Goal: Use online tool/utility: Utilize a website feature to perform a specific function

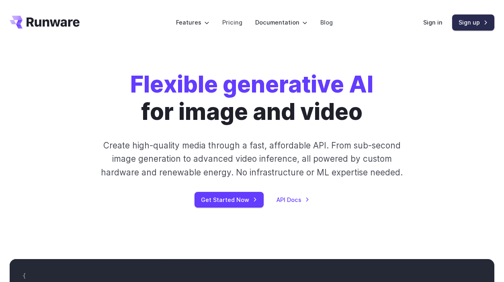
click at [477, 22] on link "Sign up" at bounding box center [473, 22] width 42 height 16
click at [436, 24] on link "Sign in" at bounding box center [432, 22] width 19 height 9
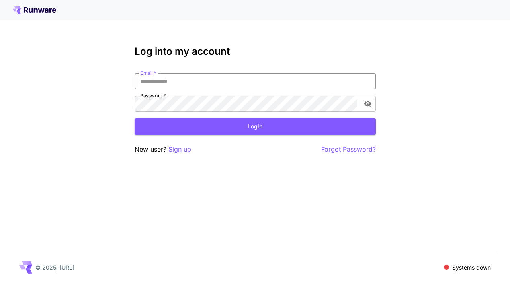
click at [177, 79] on input "Email   *" at bounding box center [255, 81] width 241 height 16
type input "**********"
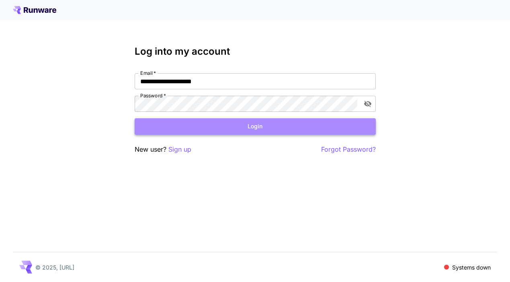
click at [204, 128] on button "Login" at bounding box center [255, 126] width 241 height 16
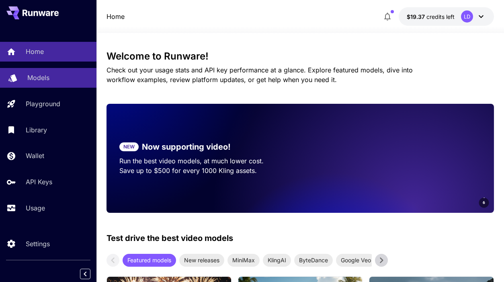
click at [33, 82] on p "Models" at bounding box center [38, 78] width 22 height 10
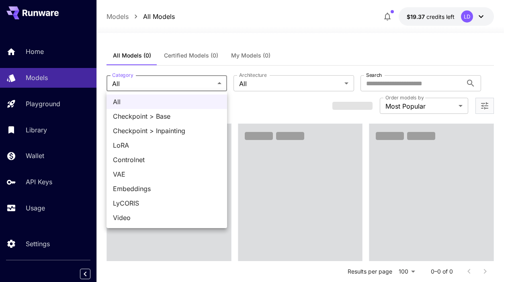
click at [269, 90] on div at bounding box center [255, 141] width 510 height 282
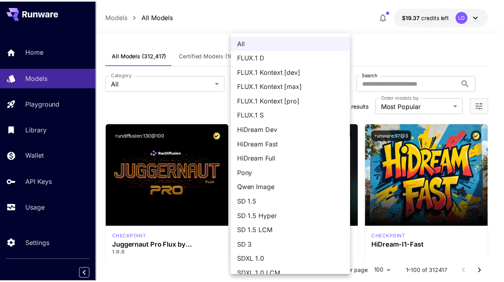
scroll to position [67, 0]
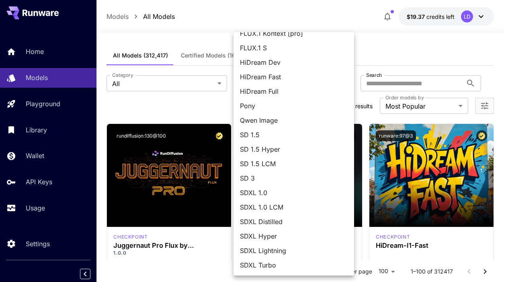
click at [171, 99] on div at bounding box center [255, 141] width 510 height 282
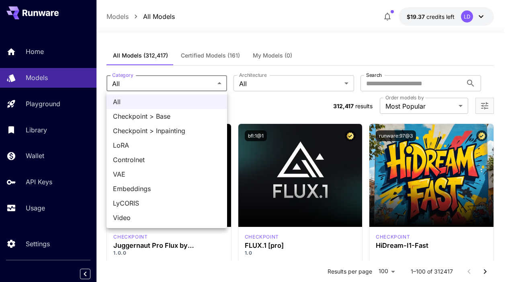
click at [299, 43] on div at bounding box center [255, 141] width 510 height 282
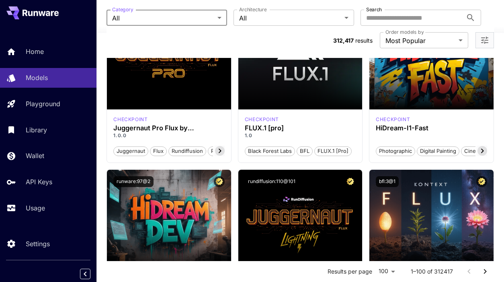
scroll to position [0, 0]
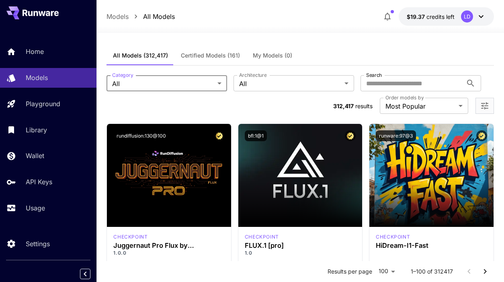
click at [219, 57] on span "Certified Models (161)" at bounding box center [210, 55] width 59 height 7
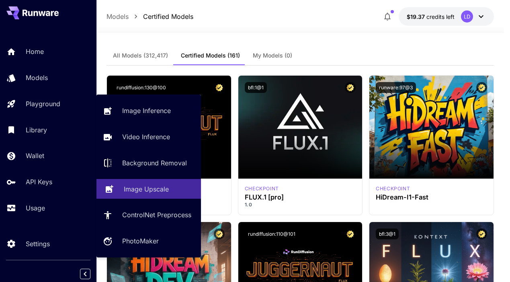
click at [153, 191] on p "Image Upscale" at bounding box center [146, 189] width 45 height 10
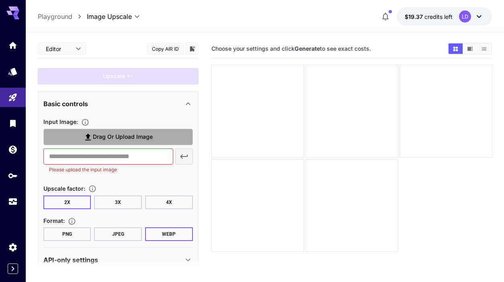
click at [114, 138] on span "Drag or upload image" at bounding box center [123, 137] width 60 height 10
click at [0, 0] on input "Drag or upload image" at bounding box center [0, 0] width 0 height 0
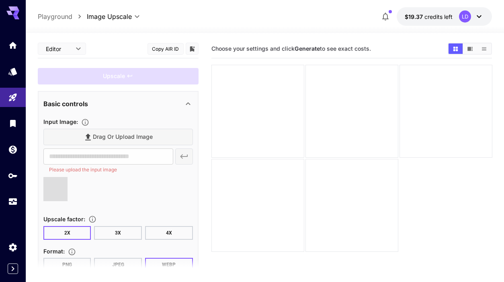
scroll to position [45, 0]
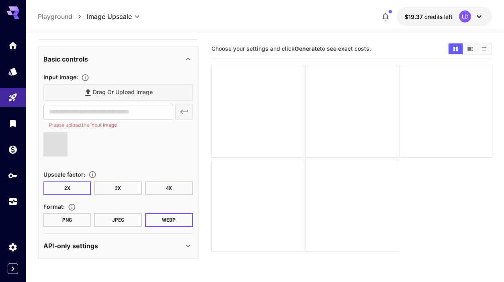
click at [82, 217] on button "PNG" at bounding box center [67, 220] width 48 height 14
click at [118, 221] on button "JPEG" at bounding box center [118, 220] width 48 height 14
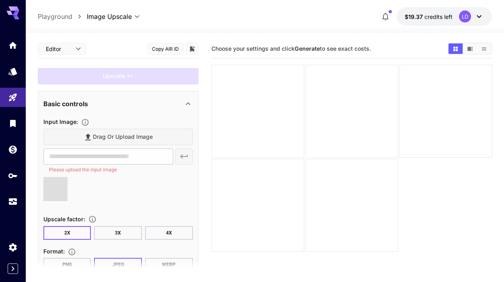
type input "**********"
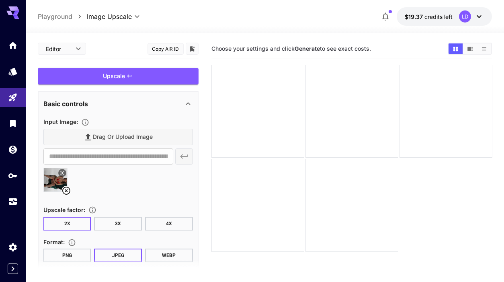
click at [63, 48] on body "**********" at bounding box center [252, 172] width 504 height 345
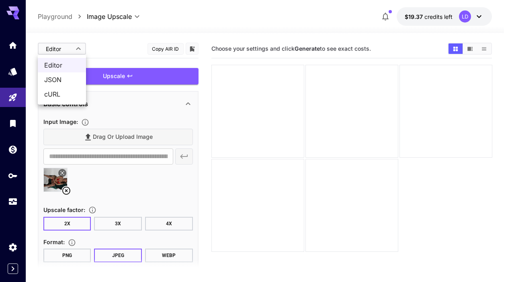
click at [63, 47] on div at bounding box center [255, 141] width 510 height 282
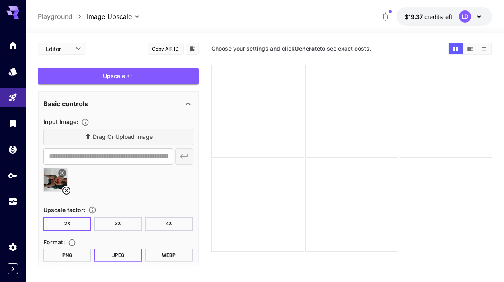
click at [81, 104] on p "Basic controls" at bounding box center [65, 104] width 45 height 10
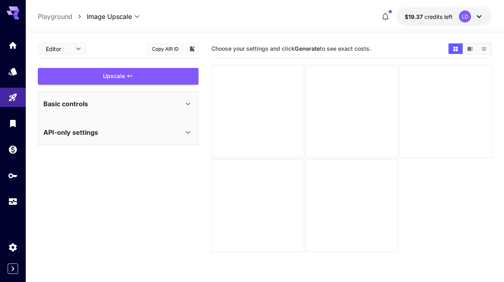
click at [81, 104] on p "Basic controls" at bounding box center [65, 104] width 45 height 10
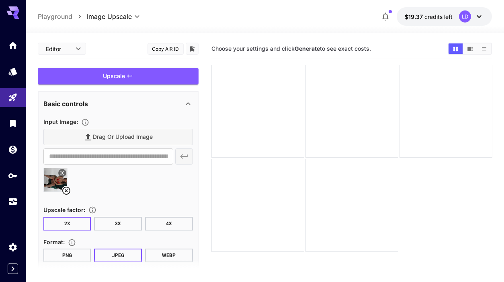
scroll to position [35, 0]
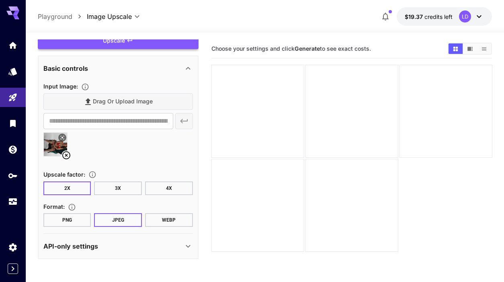
click at [121, 44] on div "Upscale" at bounding box center [118, 41] width 161 height 16
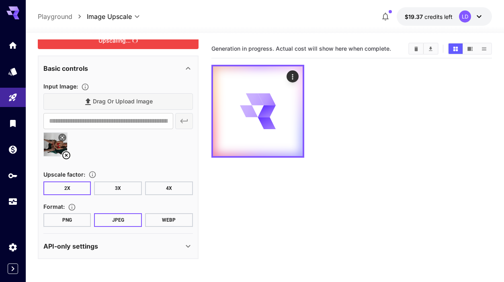
scroll to position [0, 0]
